Goal: Task Accomplishment & Management: Manage account settings

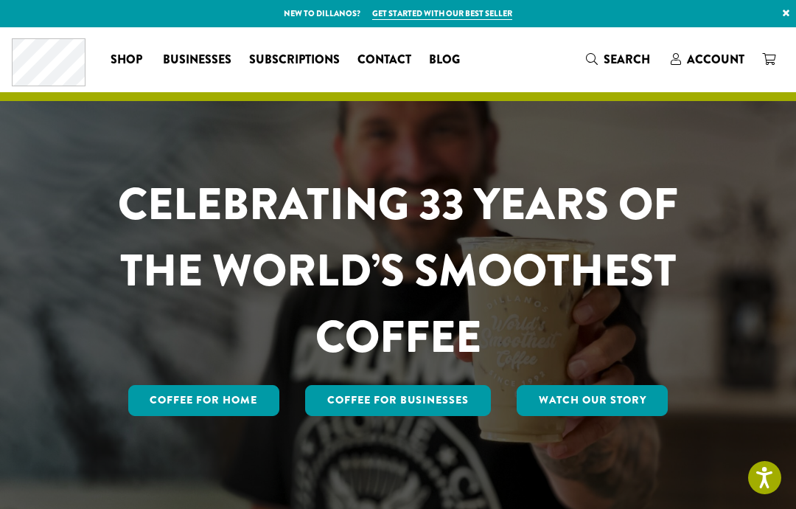
click at [726, 57] on span "Account" at bounding box center [716, 59] width 58 height 17
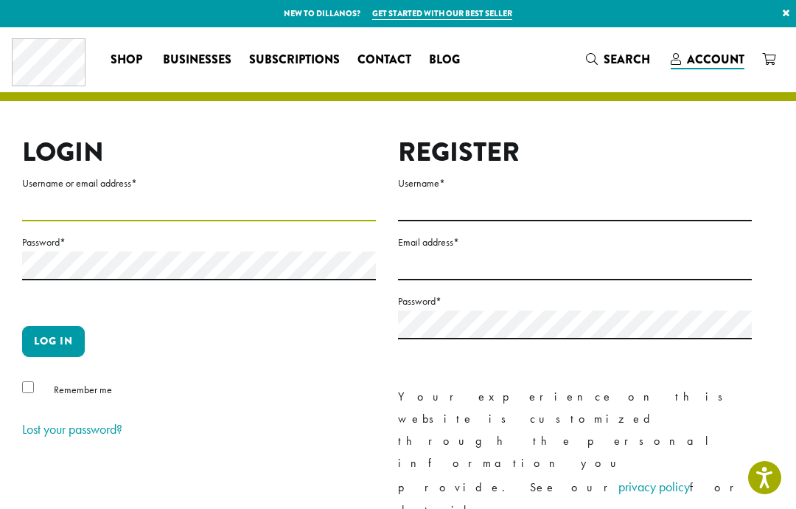
click at [248, 206] on input "Username or email address *" at bounding box center [199, 206] width 354 height 29
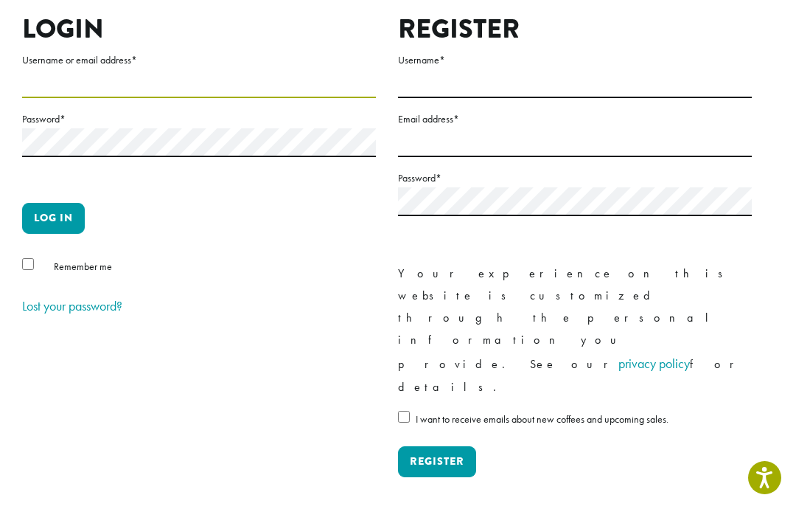
type input "****"
click at [76, 215] on button "Log in" at bounding box center [53, 218] width 63 height 31
click at [36, 258] on div "Remember me" at bounding box center [199, 269] width 354 height 24
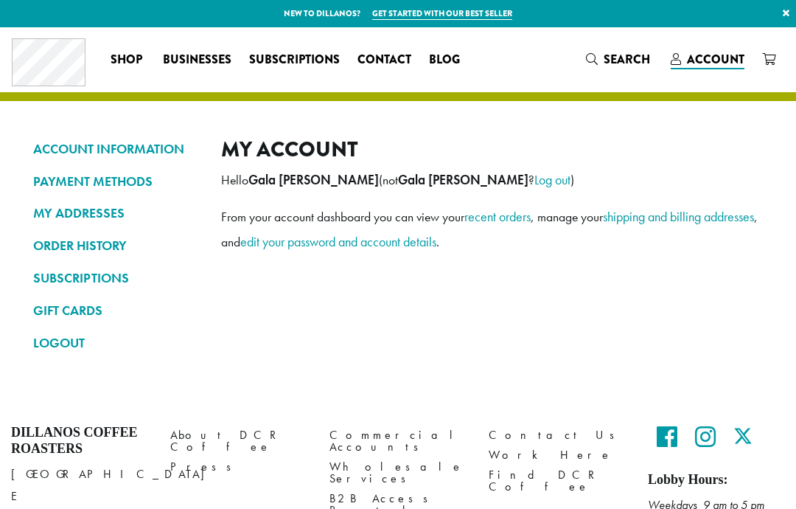
click at [71, 222] on link "MY ADDRESSES" at bounding box center [116, 213] width 166 height 25
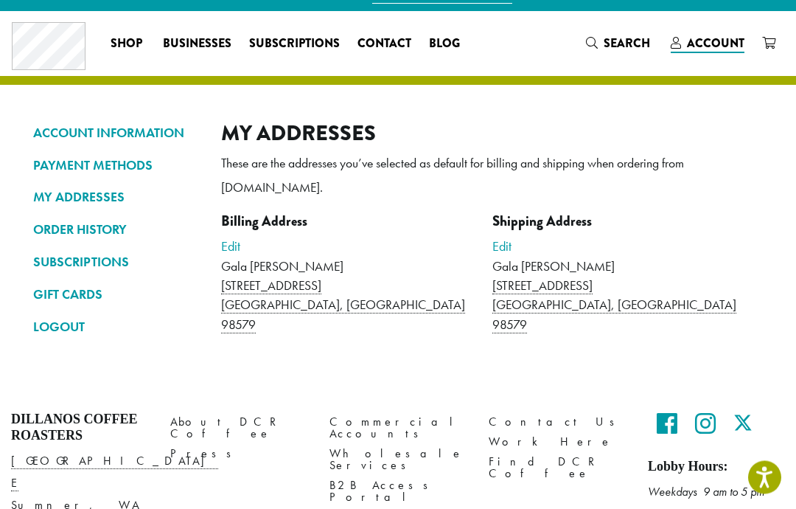
scroll to position [16, 0]
click at [320, 48] on span "Subscriptions" at bounding box center [294, 44] width 91 height 18
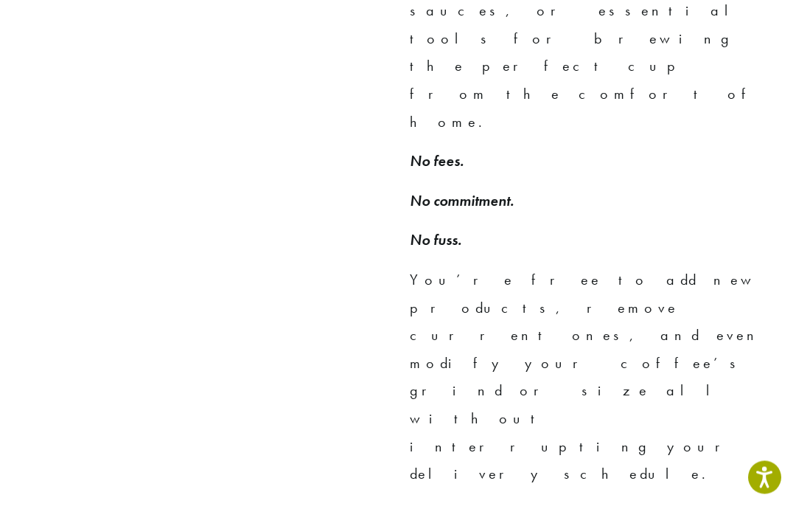
scroll to position [1130, 0]
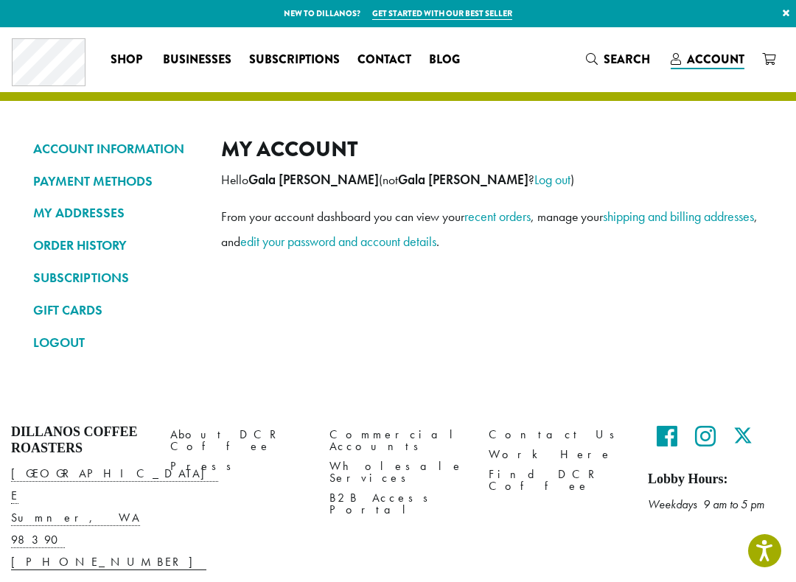
click at [112, 248] on link "ORDER HISTORY" at bounding box center [116, 245] width 166 height 25
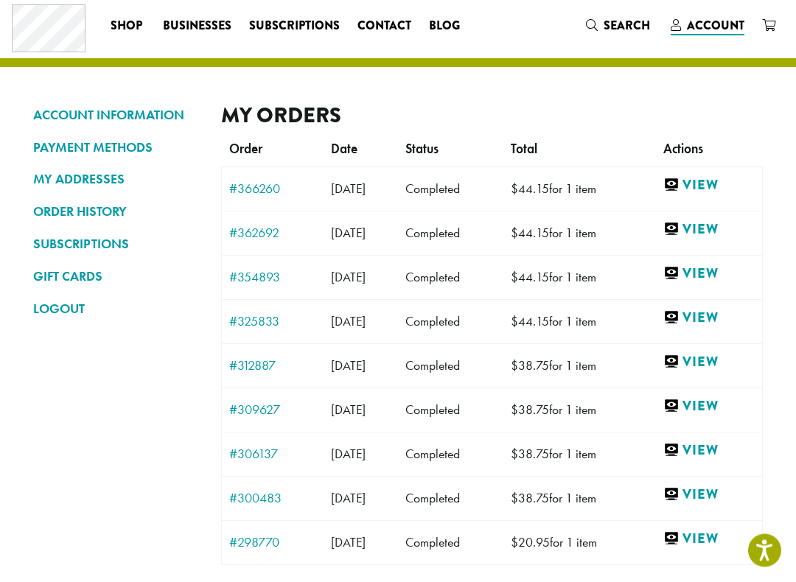
scroll to position [29, 0]
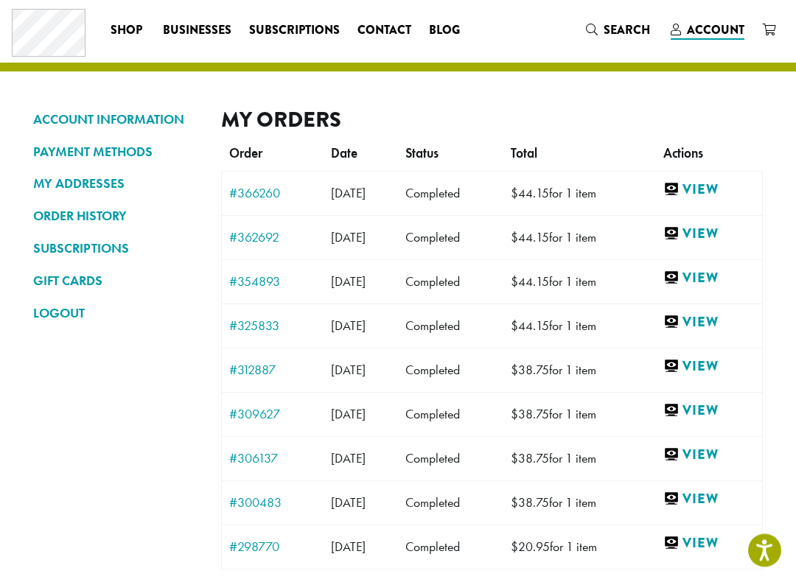
click at [111, 246] on link "SUBSCRIPTIONS" at bounding box center [116, 249] width 166 height 25
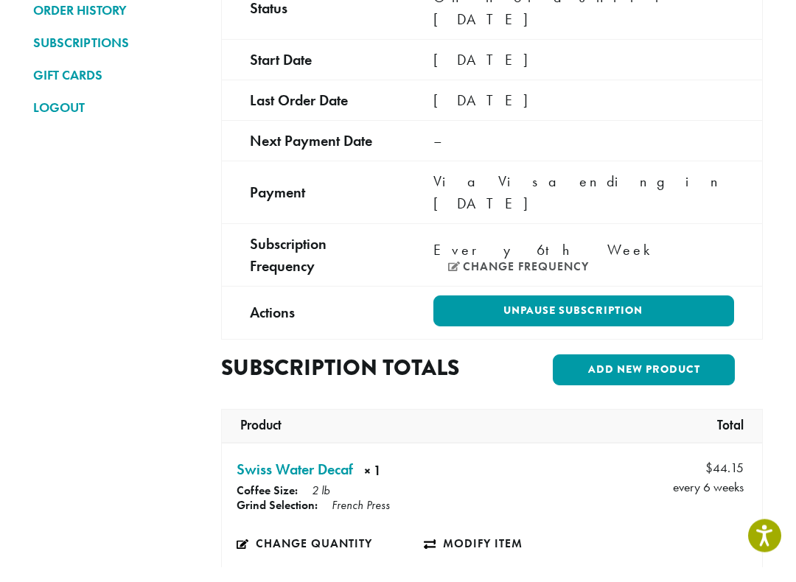
scroll to position [220, 0]
click at [695, 310] on link "Unpause Subscription" at bounding box center [584, 325] width 301 height 31
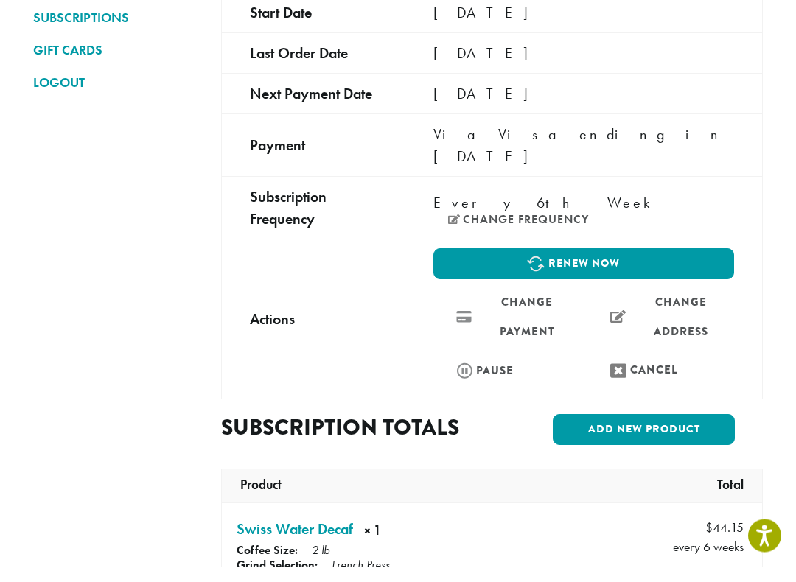
scroll to position [246, 0]
click at [502, 369] on link "Pause" at bounding box center [507, 385] width 147 height 32
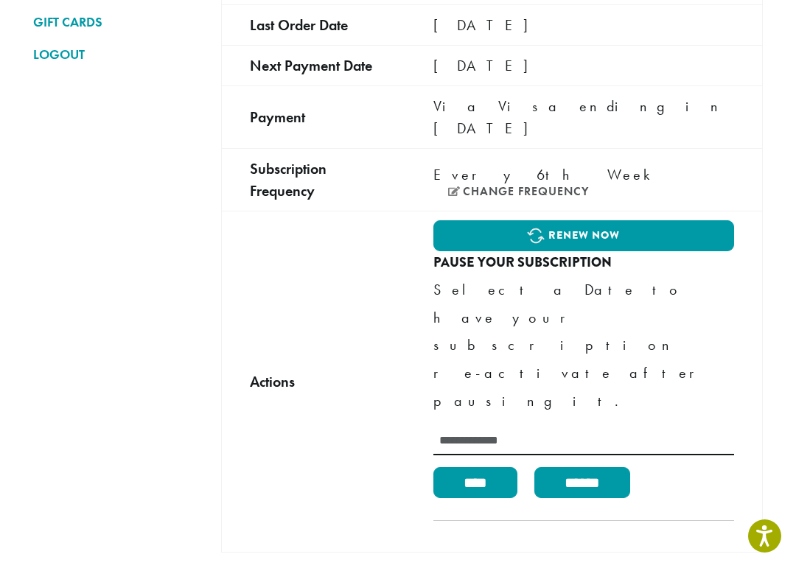
scroll to position [276, 0]
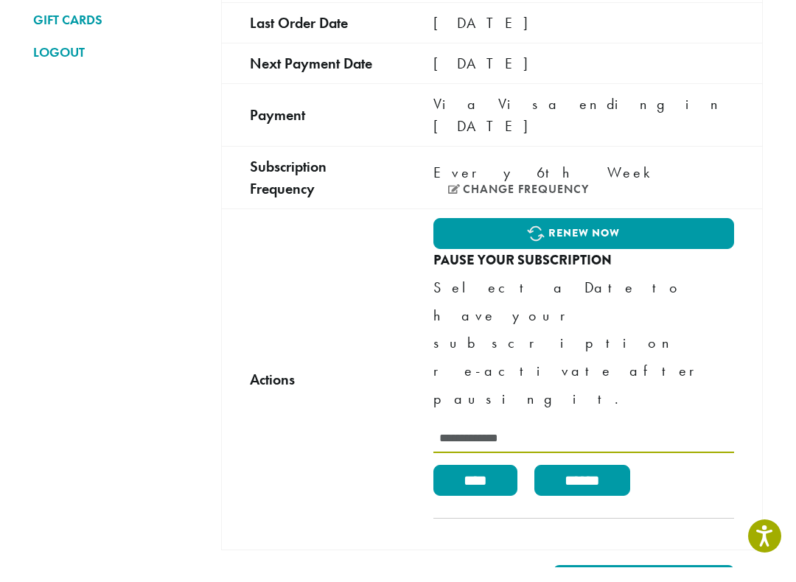
click at [487, 439] on input "text" at bounding box center [584, 453] width 301 height 29
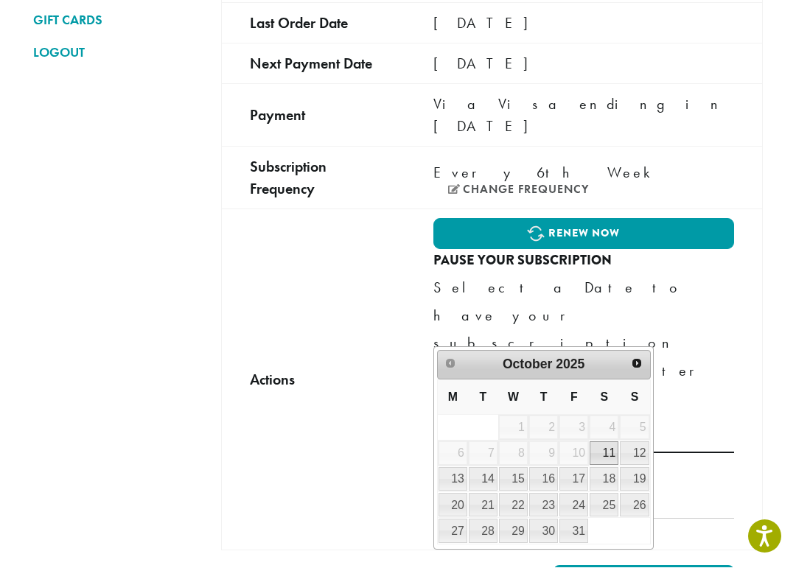
click at [639, 372] on span "Next" at bounding box center [637, 378] width 12 height 12
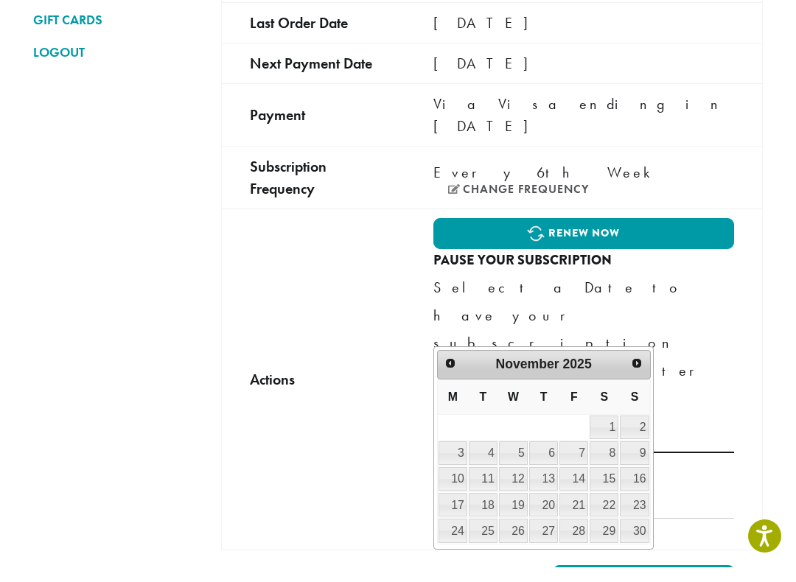
click at [636, 372] on span "Next" at bounding box center [637, 378] width 12 height 12
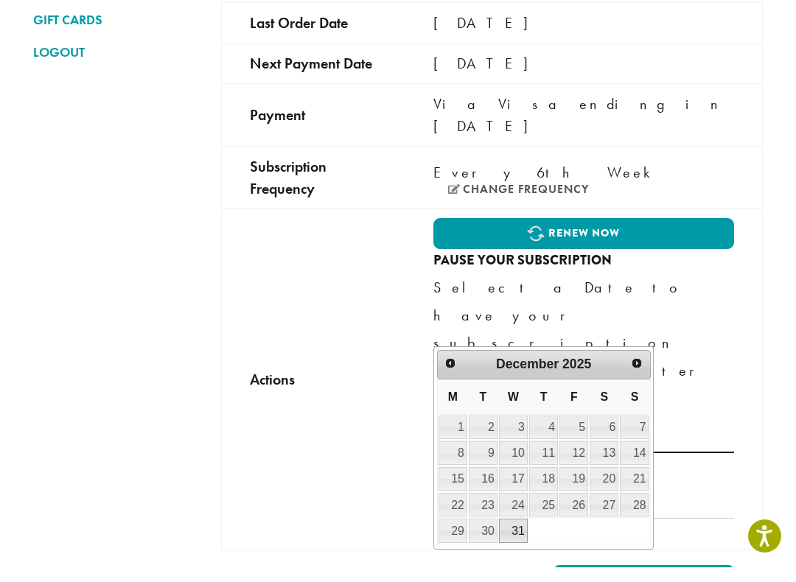
click at [518, 534] on link "31" at bounding box center [513, 546] width 29 height 24
type input "**********"
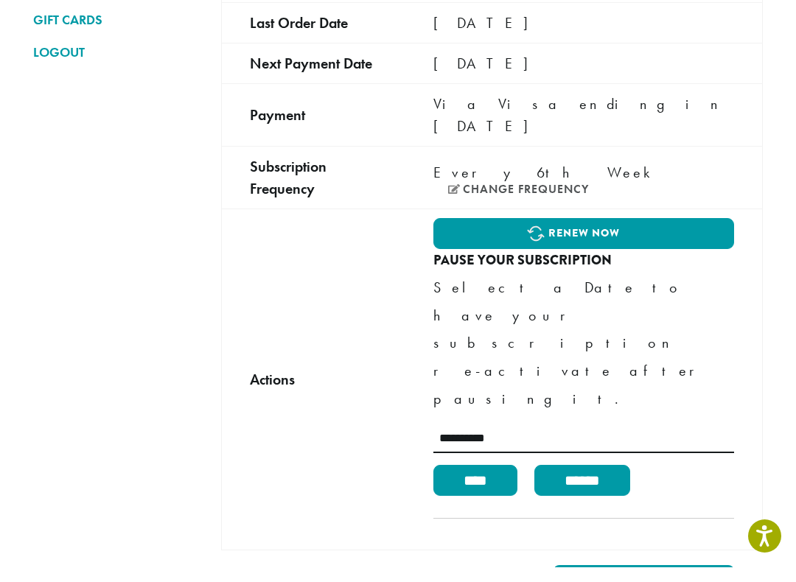
click at [490, 480] on input "****" at bounding box center [476, 495] width 84 height 31
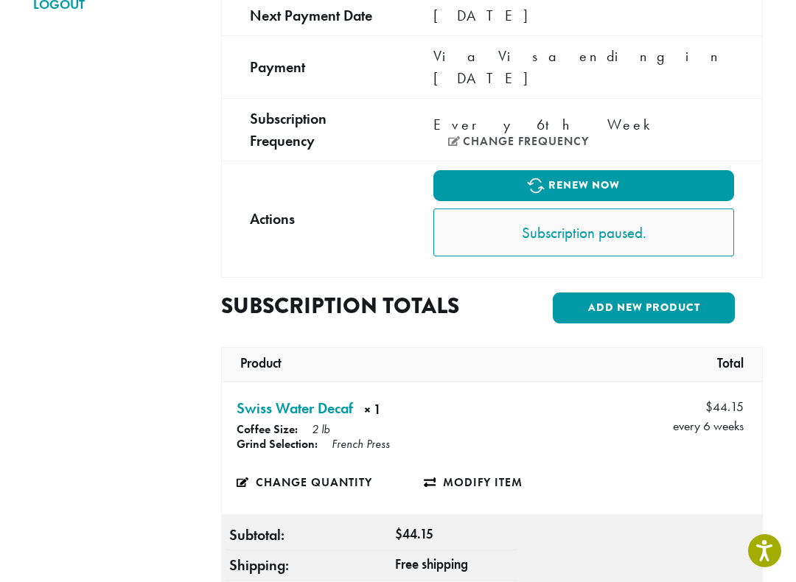
scroll to position [214, 0]
